Goal: Information Seeking & Learning: Learn about a topic

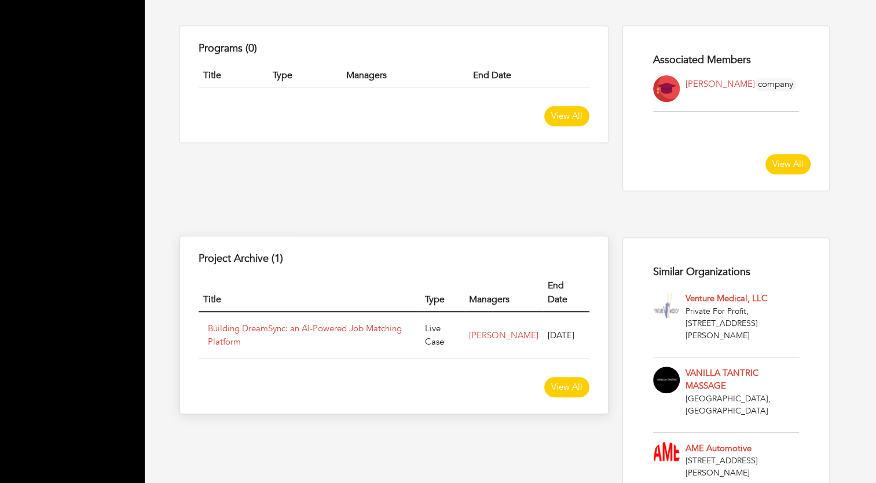
scroll to position [692, 0]
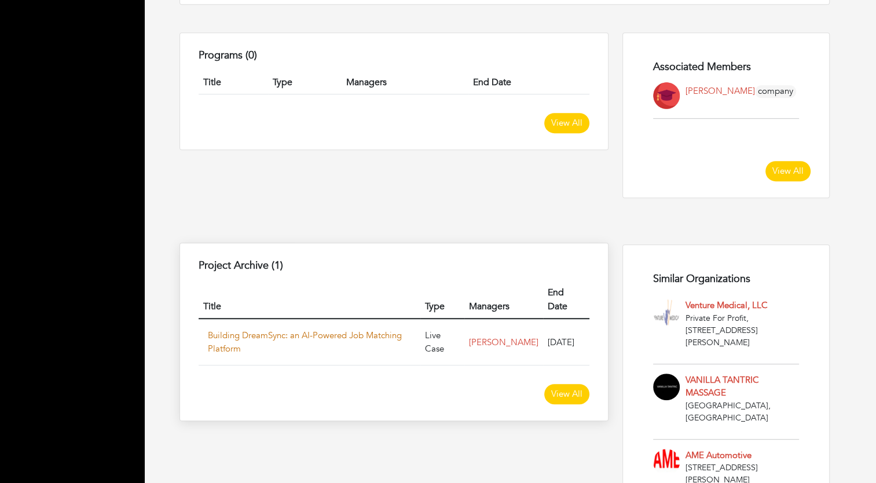
click at [338, 329] on link "Building DreamSync: an AI-Powered Job Matching Platform" at bounding box center [305, 341] width 194 height 25
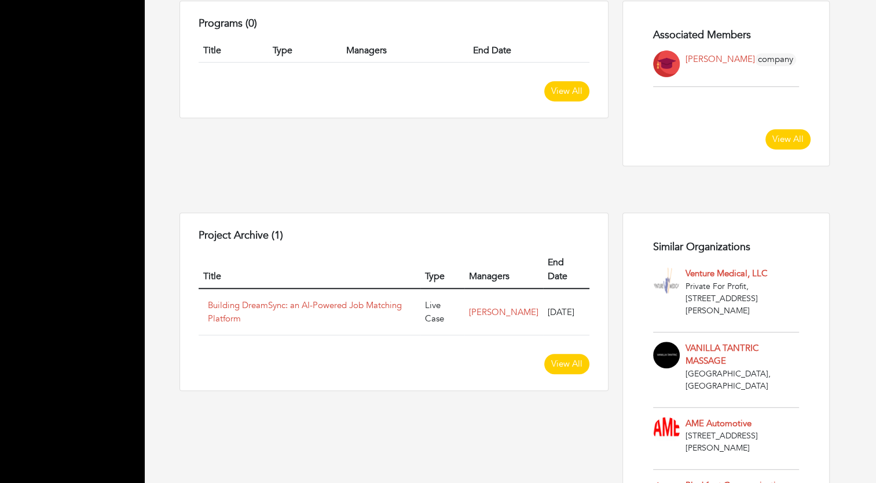
scroll to position [805, 0]
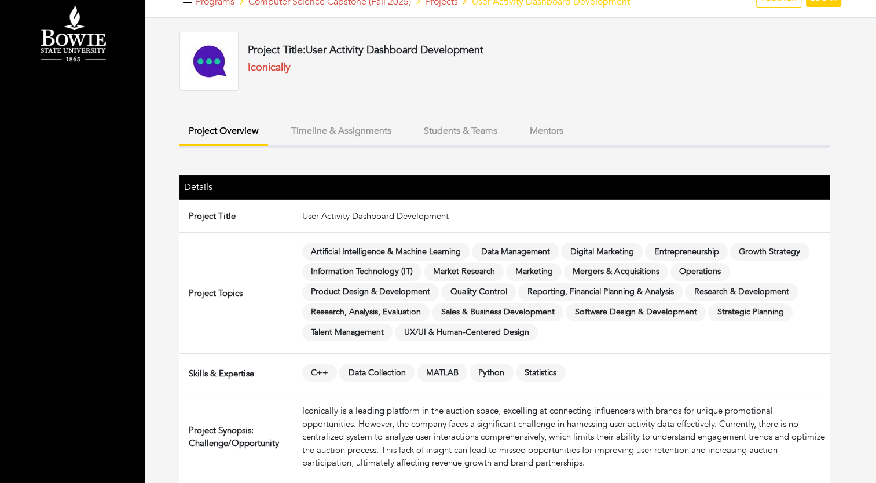
scroll to position [17, 0]
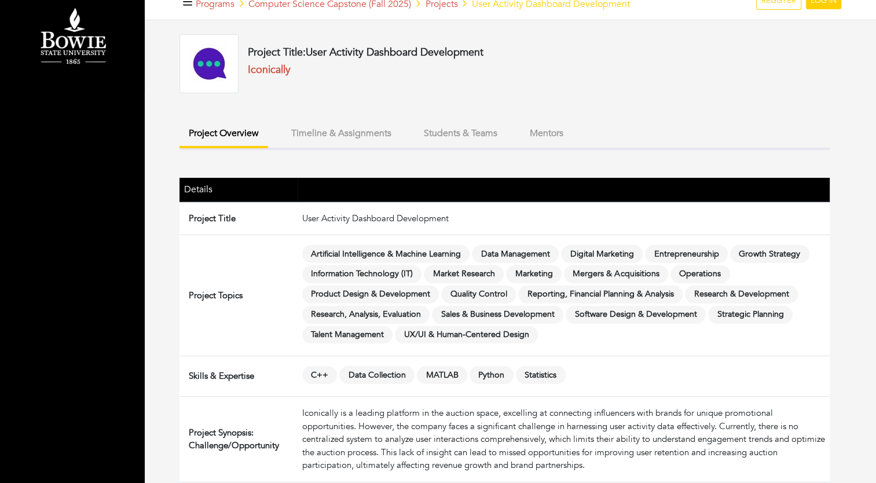
click at [361, 138] on button "Timeline & Assignments" at bounding box center [341, 133] width 119 height 25
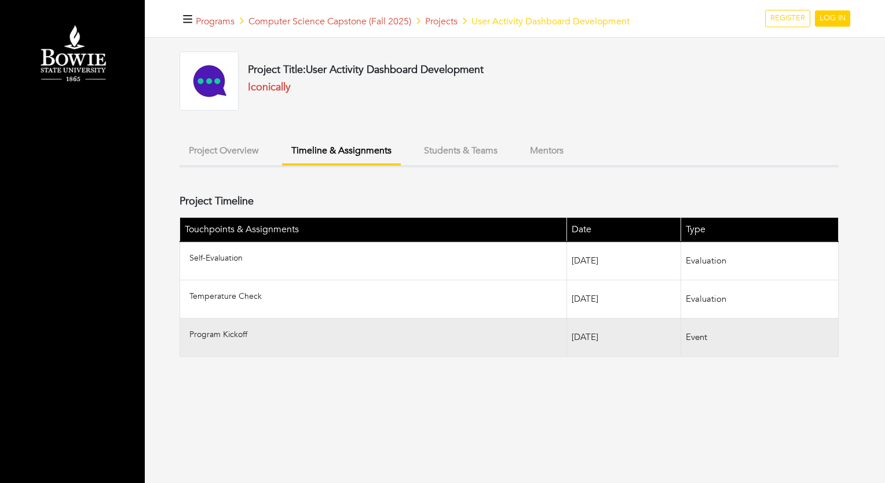
click at [232, 340] on td "Program Kickoff" at bounding box center [373, 337] width 387 height 38
click at [567, 338] on td "[DATE]" at bounding box center [624, 337] width 114 height 38
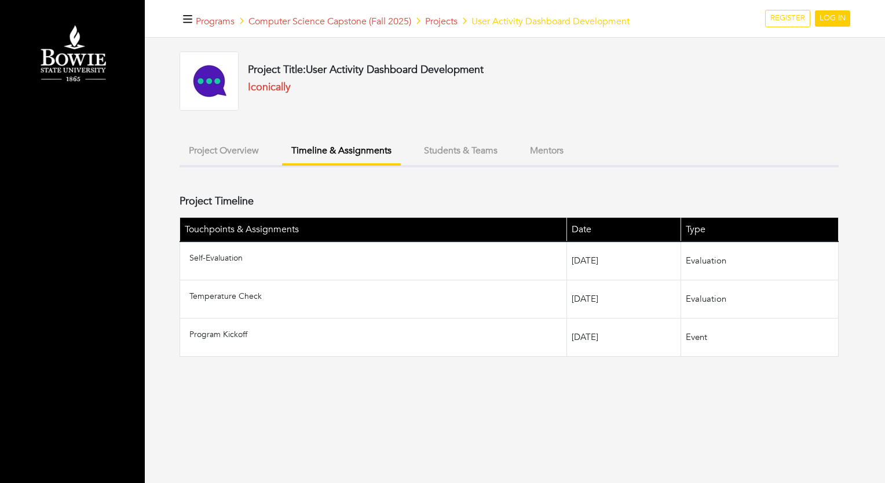
click at [437, 152] on button "Students & Teams" at bounding box center [461, 150] width 92 height 25
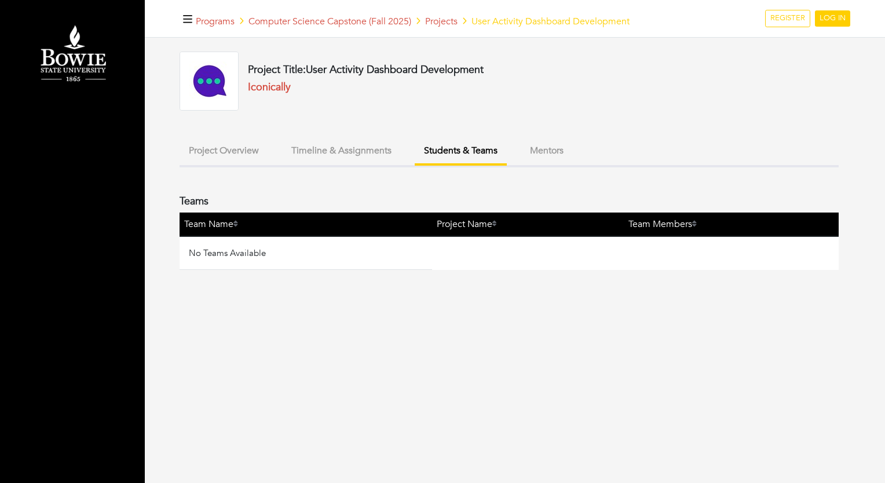
click at [534, 148] on button "Mentors" at bounding box center [547, 150] width 52 height 25
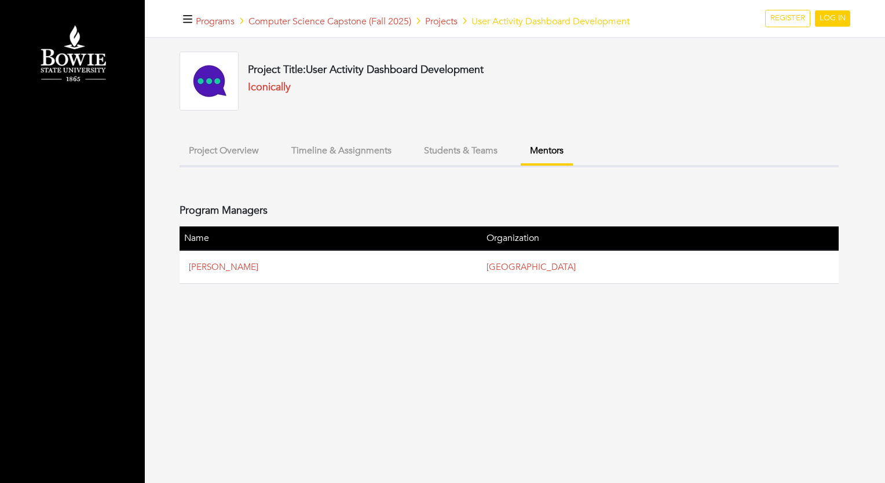
click at [217, 153] on button "Project Overview" at bounding box center [223, 150] width 89 height 25
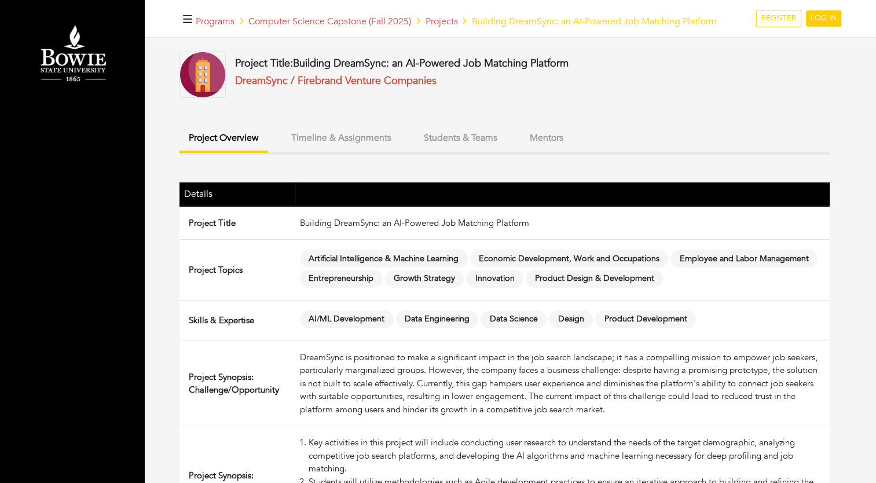
click at [360, 142] on button "Timeline & Assignments" at bounding box center [341, 138] width 119 height 25
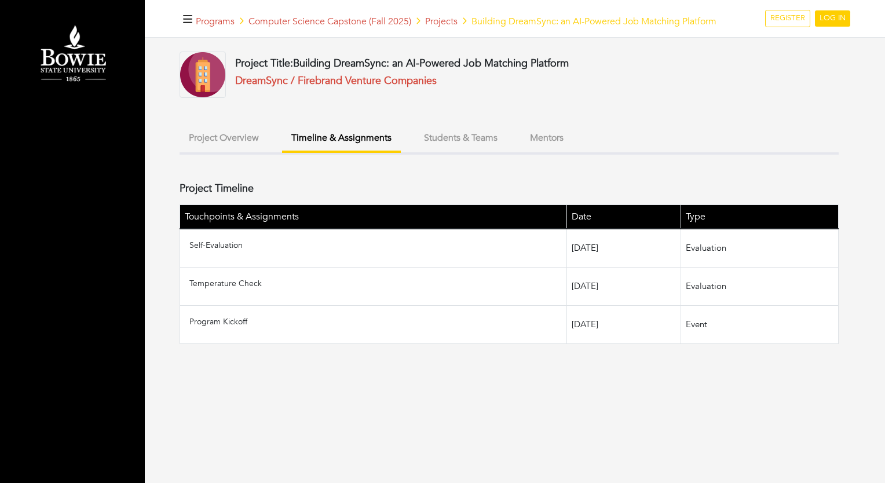
click at [450, 133] on button "Students & Teams" at bounding box center [461, 138] width 92 height 25
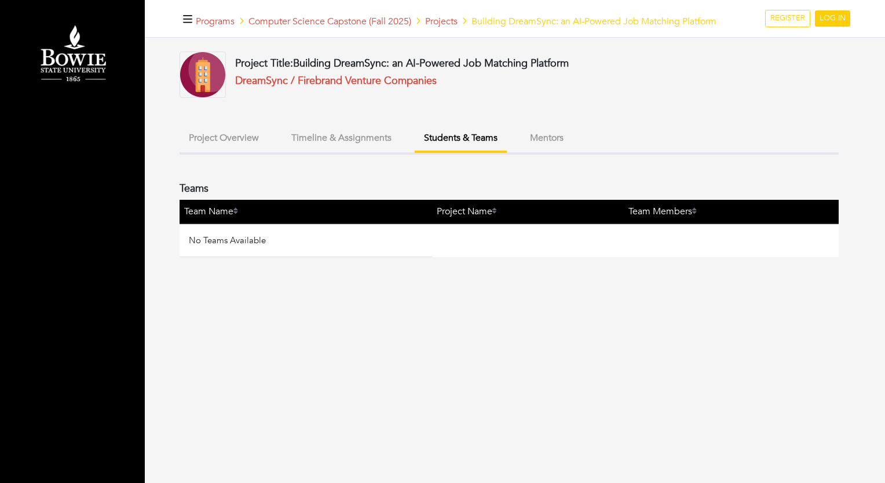
click at [366, 134] on button "Timeline & Assignments" at bounding box center [341, 138] width 119 height 25
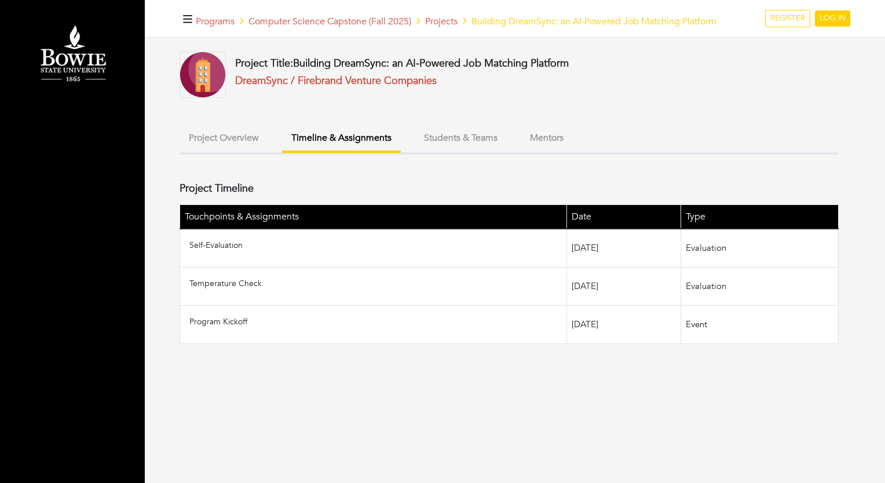
click at [522, 137] on button "Mentors" at bounding box center [547, 138] width 52 height 25
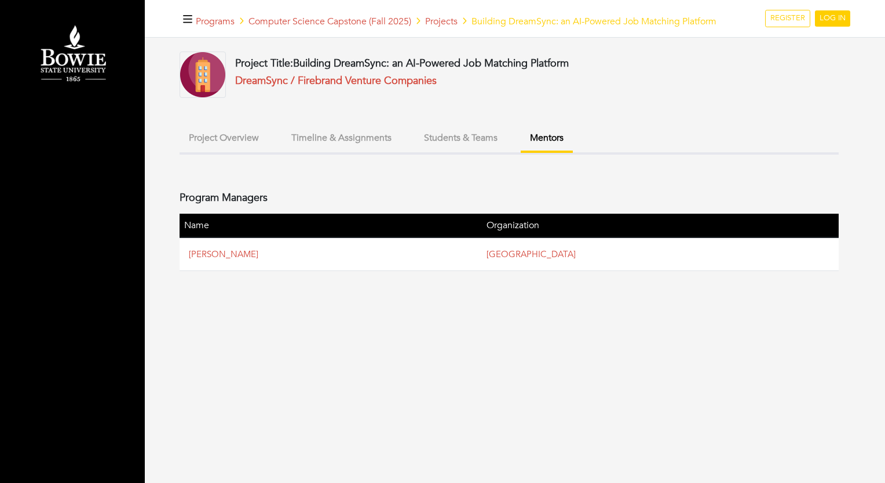
click at [200, 146] on button "Project Overview" at bounding box center [223, 138] width 89 height 25
